Goal: Task Accomplishment & Management: Use online tool/utility

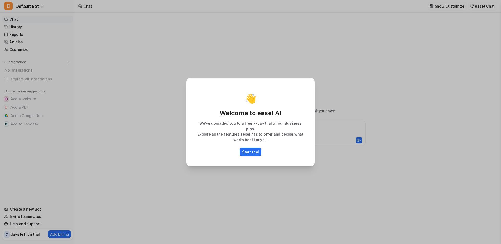
type textarea "**********"
click at [303, 187] on div "👋 Welcome to eesel AI We’ve upgraded you to a free 7-day trial of our Business …" at bounding box center [250, 122] width 137 height 244
click at [253, 152] on button "Start trial" at bounding box center [251, 151] width 22 height 9
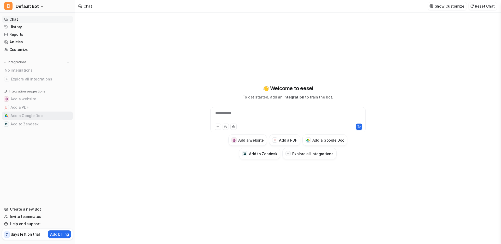
click at [36, 116] on button "Add a Google Doc" at bounding box center [37, 115] width 71 height 8
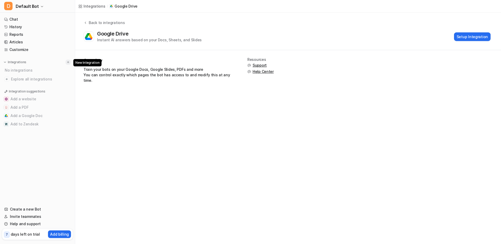
click at [67, 63] on img at bounding box center [68, 62] width 4 height 4
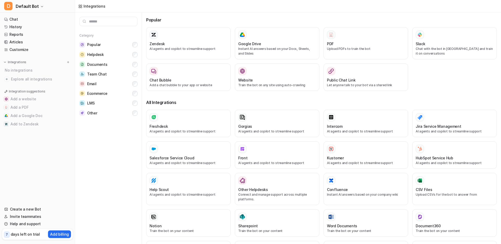
click at [7, 155] on nav "Chat History Reports Articles Customize Integrations No integrations Explore al…" at bounding box center [37, 108] width 75 height 188
click at [177, 44] on div "Zendesk" at bounding box center [189, 43] width 78 height 5
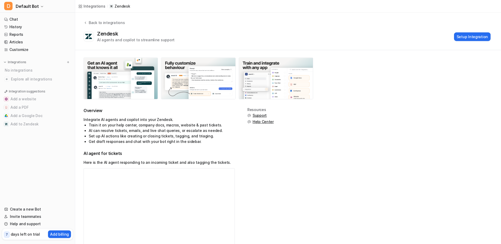
click at [7, 146] on nav "Chat History Reports Articles Customize Integrations No integrations Explore al…" at bounding box center [37, 108] width 75 height 188
click at [31, 8] on span "Default Bot" at bounding box center [27, 6] width 23 height 7
click at [29, 151] on div "D Default Bot D Default Bot Create a new bot Settings Sign out Chat History Rep…" at bounding box center [37, 122] width 75 height 244
click at [33, 154] on nav "Chat History Reports Articles Customize Integrations No integrations Explore al…" at bounding box center [37, 108] width 75 height 188
click at [68, 62] on img at bounding box center [68, 62] width 4 height 4
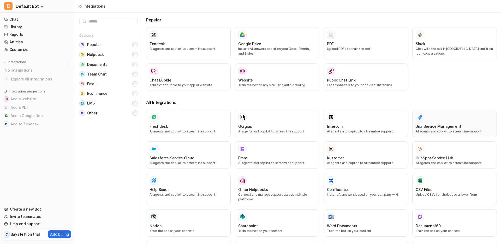
click at [453, 126] on h3 "Jira Service Management" at bounding box center [439, 125] width 46 height 5
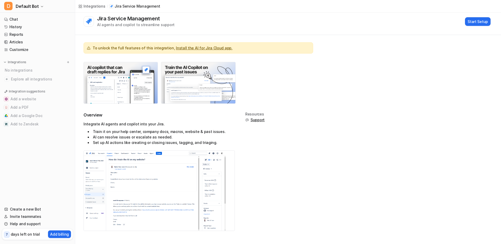
scroll to position [16, 0]
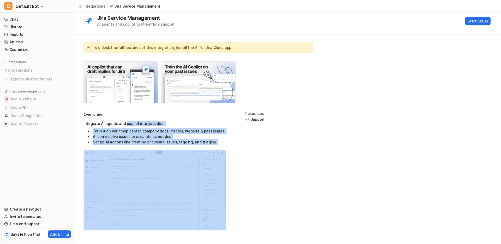
drag, startPoint x: 124, startPoint y: 123, endPoint x: 157, endPoint y: 148, distance: 41.7
click at [157, 148] on div "Overview Integrate AI agents and copilot into your Jira. Train it on your help …" at bounding box center [159, 173] width 151 height 125
click at [121, 130] on li "Train it on your help center, company docs, macros, website & past issues." at bounding box center [161, 130] width 147 height 5
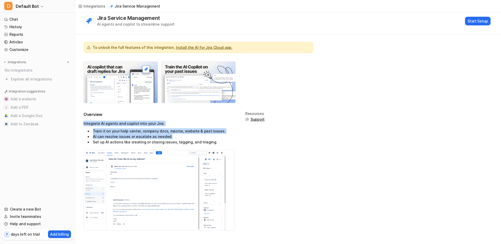
drag, startPoint x: 82, startPoint y: 124, endPoint x: 197, endPoint y: 138, distance: 115.1
click at [197, 138] on div "To unlock the full features of this integration, Install the AI for Jira Cloud …" at bounding box center [288, 138] width 426 height 209
click at [155, 121] on div "Integrate AI agents and copilot into your Jira. Train it on your help center, c…" at bounding box center [159, 133] width 151 height 24
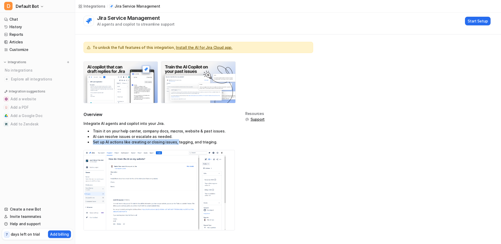
drag, startPoint x: 88, startPoint y: 139, endPoint x: 173, endPoint y: 139, distance: 84.6
click at [173, 139] on li "Set up AI actions like creating or closing issues, tagging, and triaging." at bounding box center [161, 141] width 147 height 5
click at [150, 133] on li "Train it on your help center, company docs, macros, website & past issues." at bounding box center [161, 130] width 147 height 5
